Goal: Transaction & Acquisition: Book appointment/travel/reservation

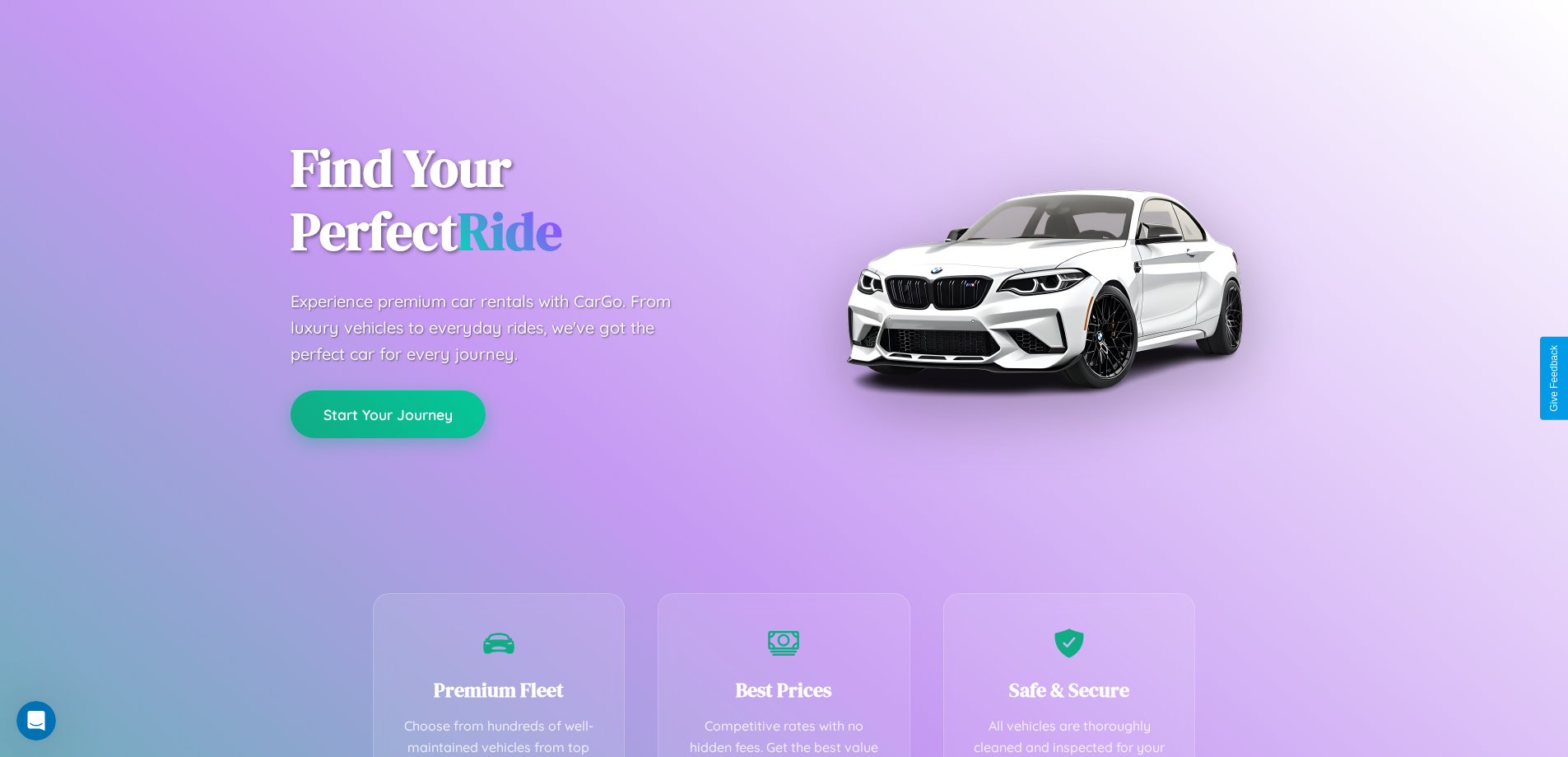
click at [388, 415] on button "Start Your Journey" at bounding box center [388, 414] width 196 height 48
click at [388, 414] on button "Start Your Journey" at bounding box center [388, 414] width 196 height 48
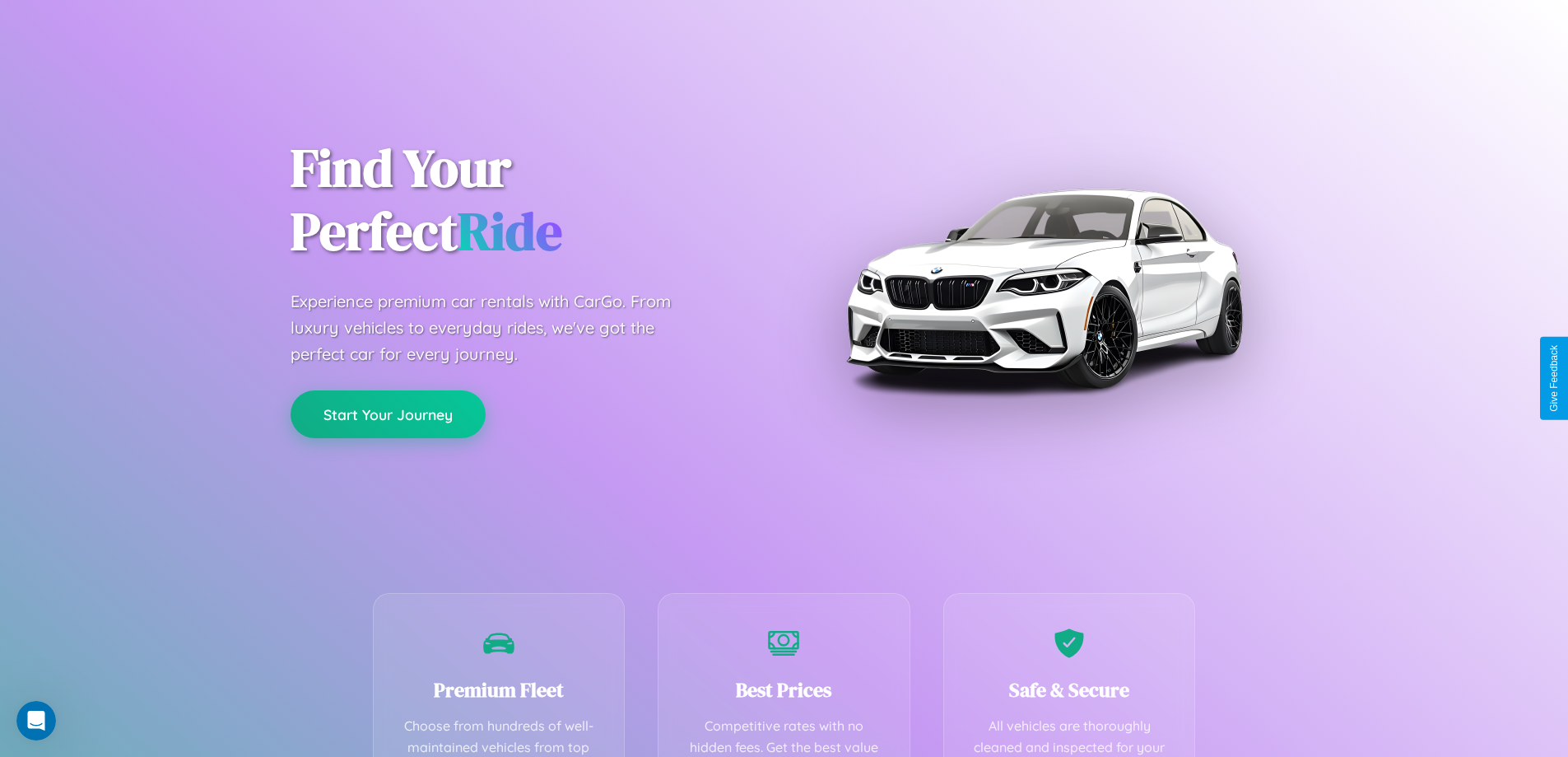
click at [388, 414] on button "Start Your Journey" at bounding box center [388, 414] width 196 height 48
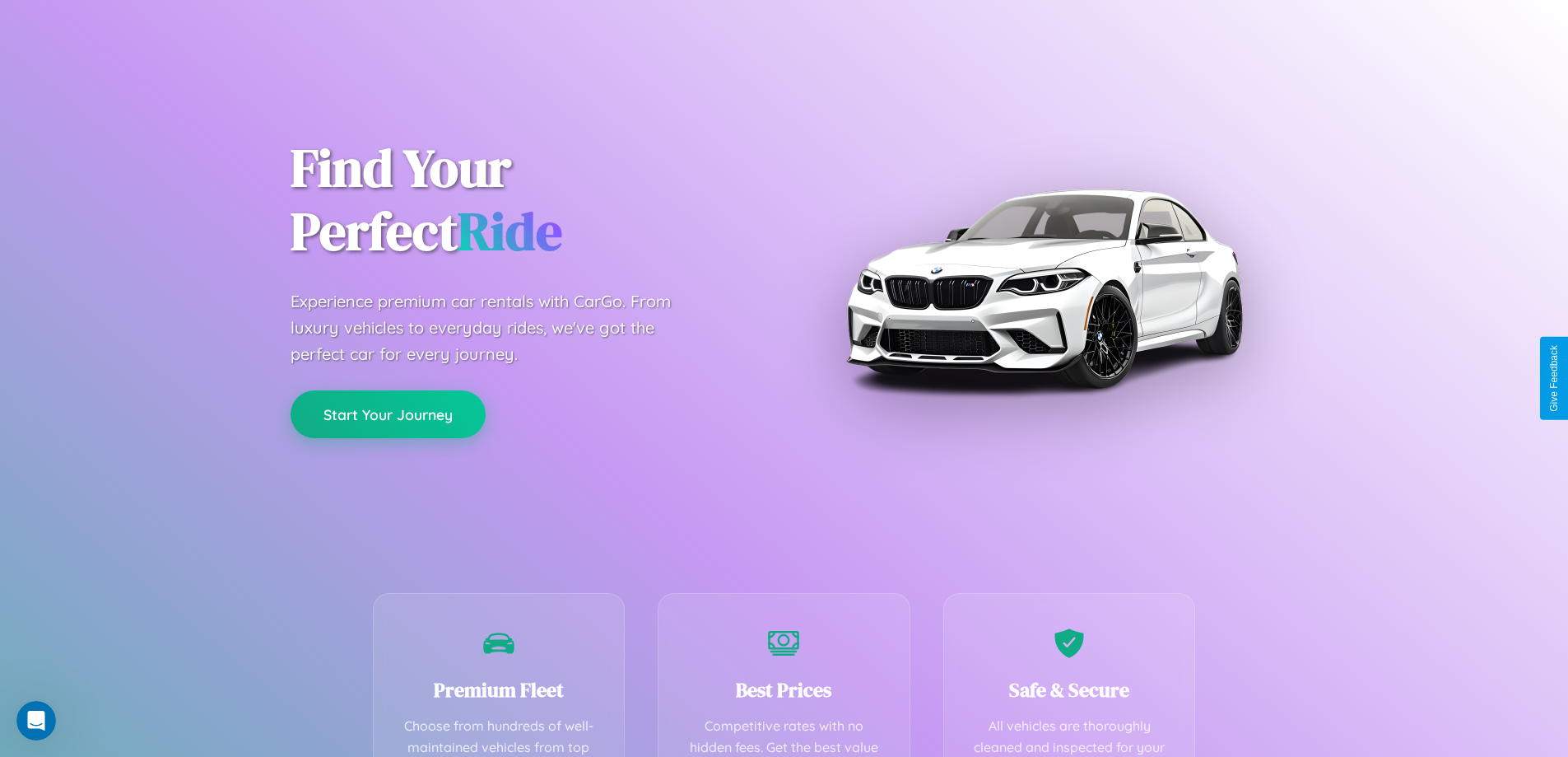
click at [388, 414] on button "Start Your Journey" at bounding box center [388, 414] width 196 height 48
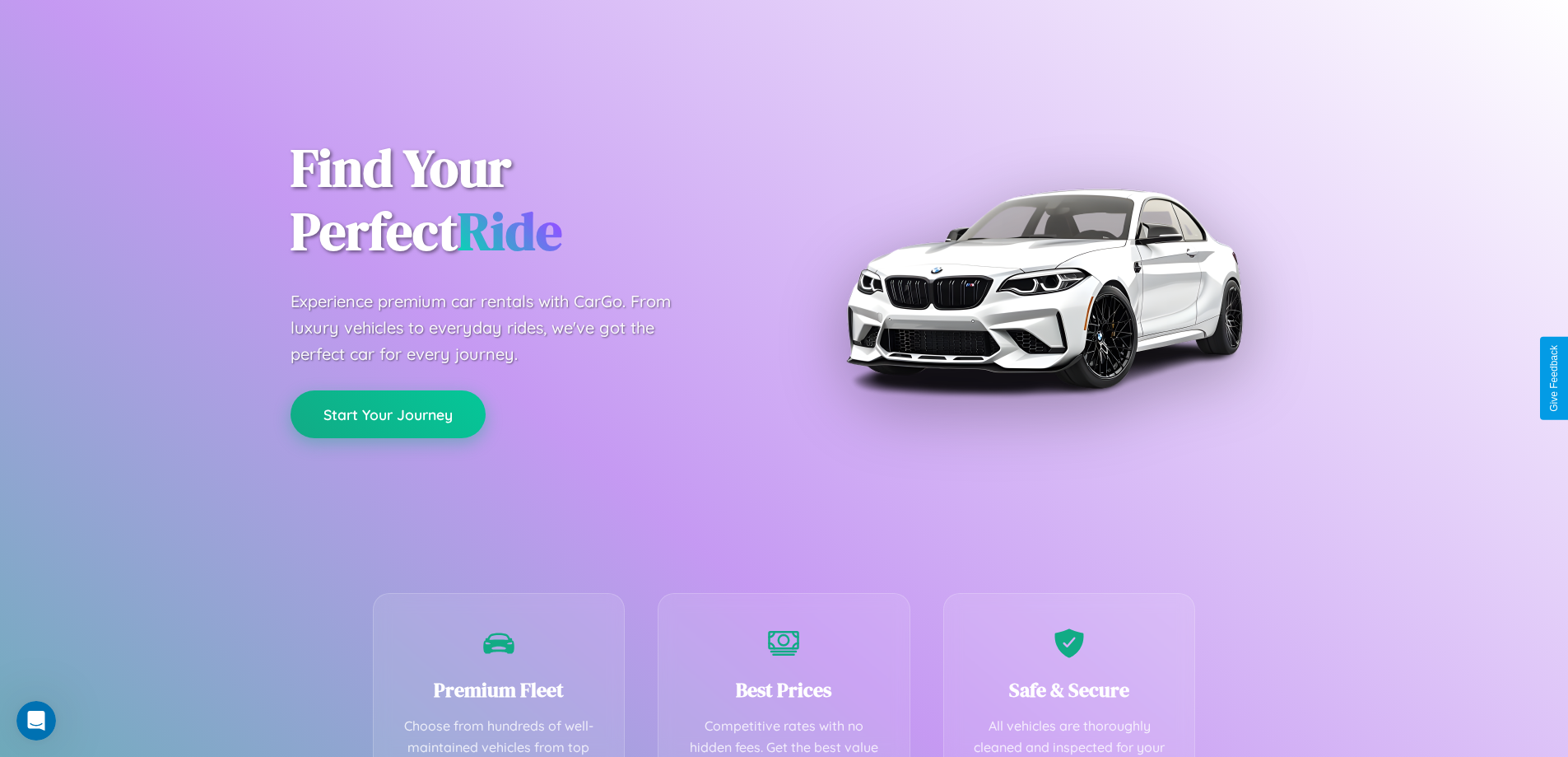
click at [388, 414] on button "Start Your Journey" at bounding box center [388, 414] width 196 height 48
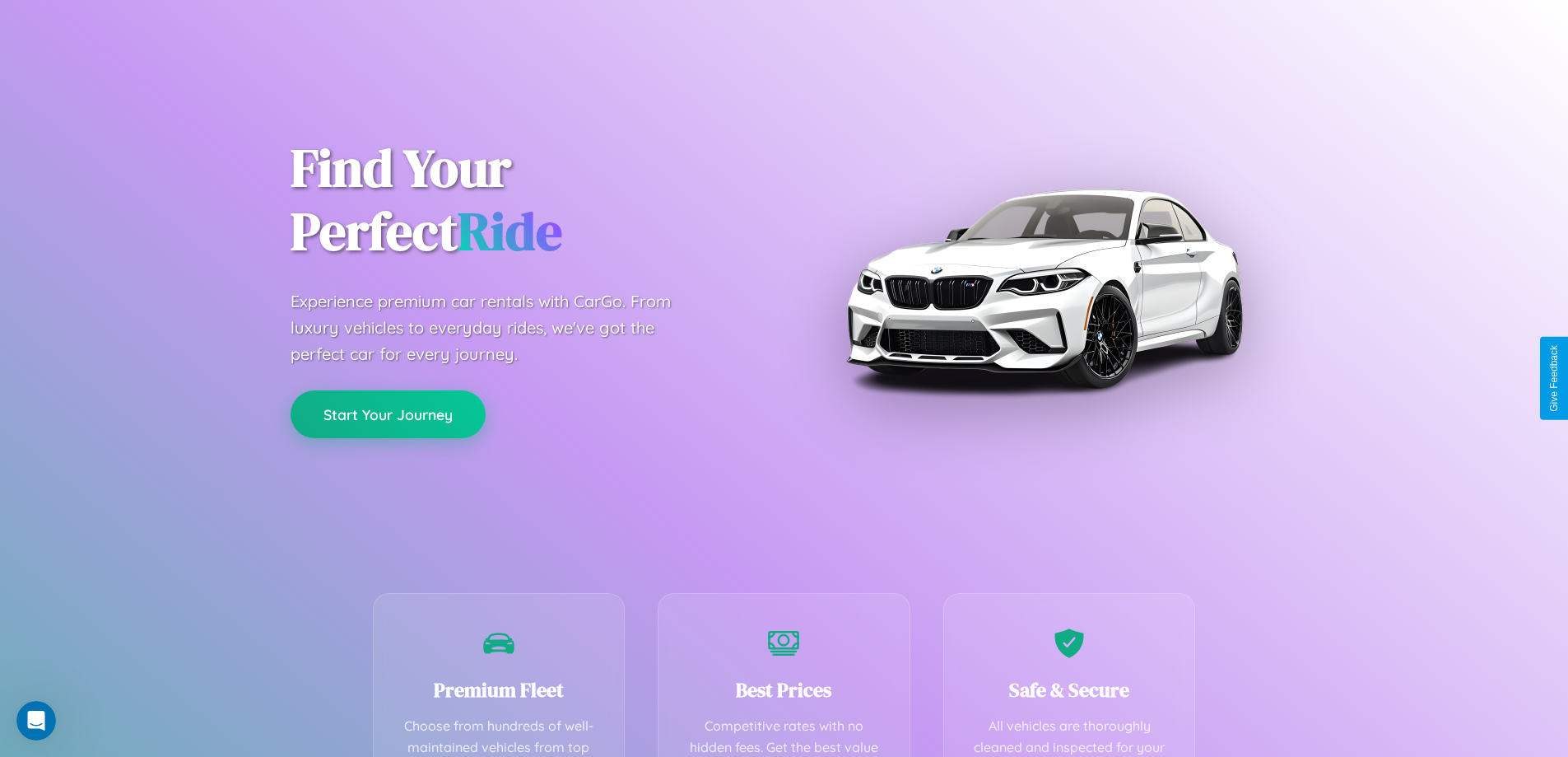
click at [388, 414] on button "Start Your Journey" at bounding box center [388, 414] width 196 height 48
